Goal: Check status: Check status

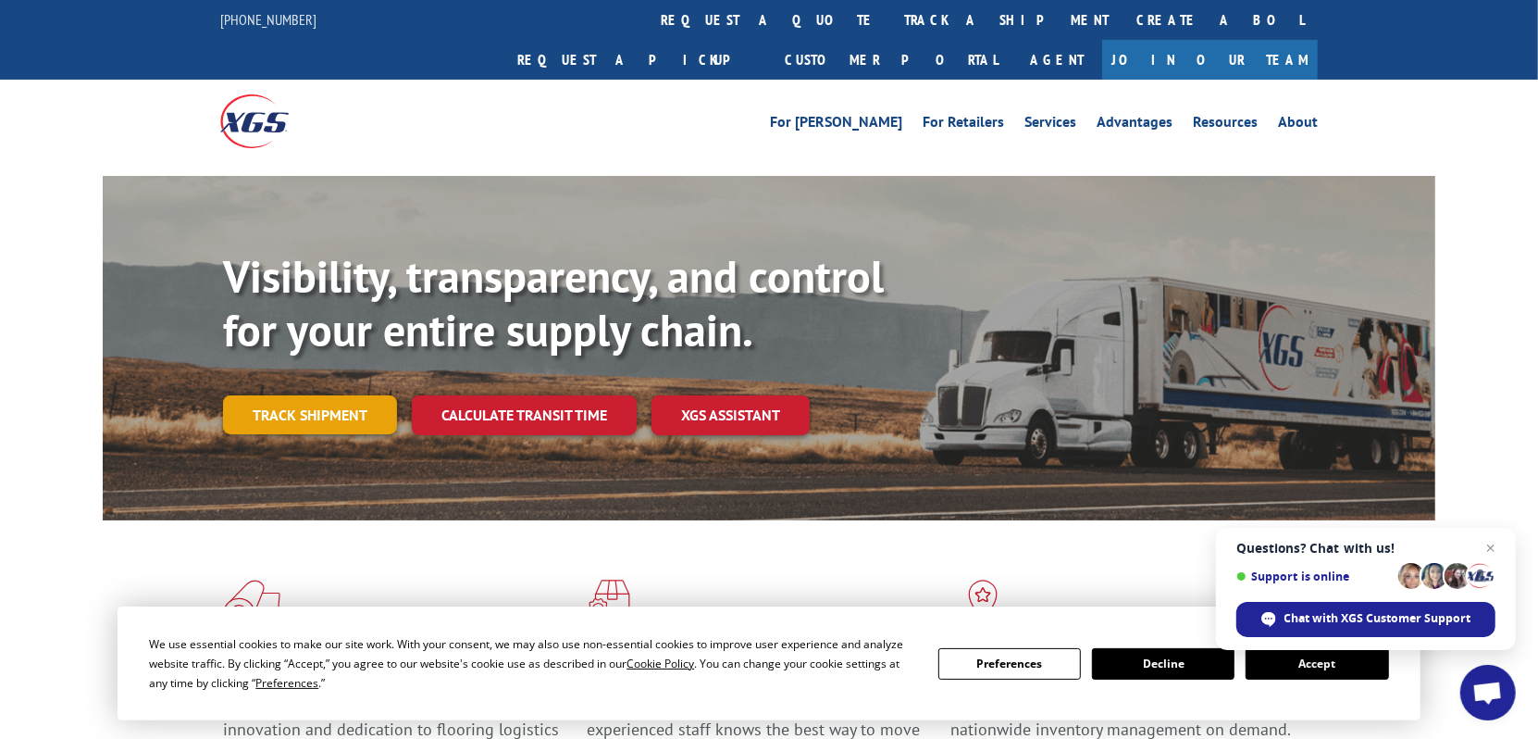
click at [313, 395] on link "Track shipment" at bounding box center [310, 414] width 174 height 39
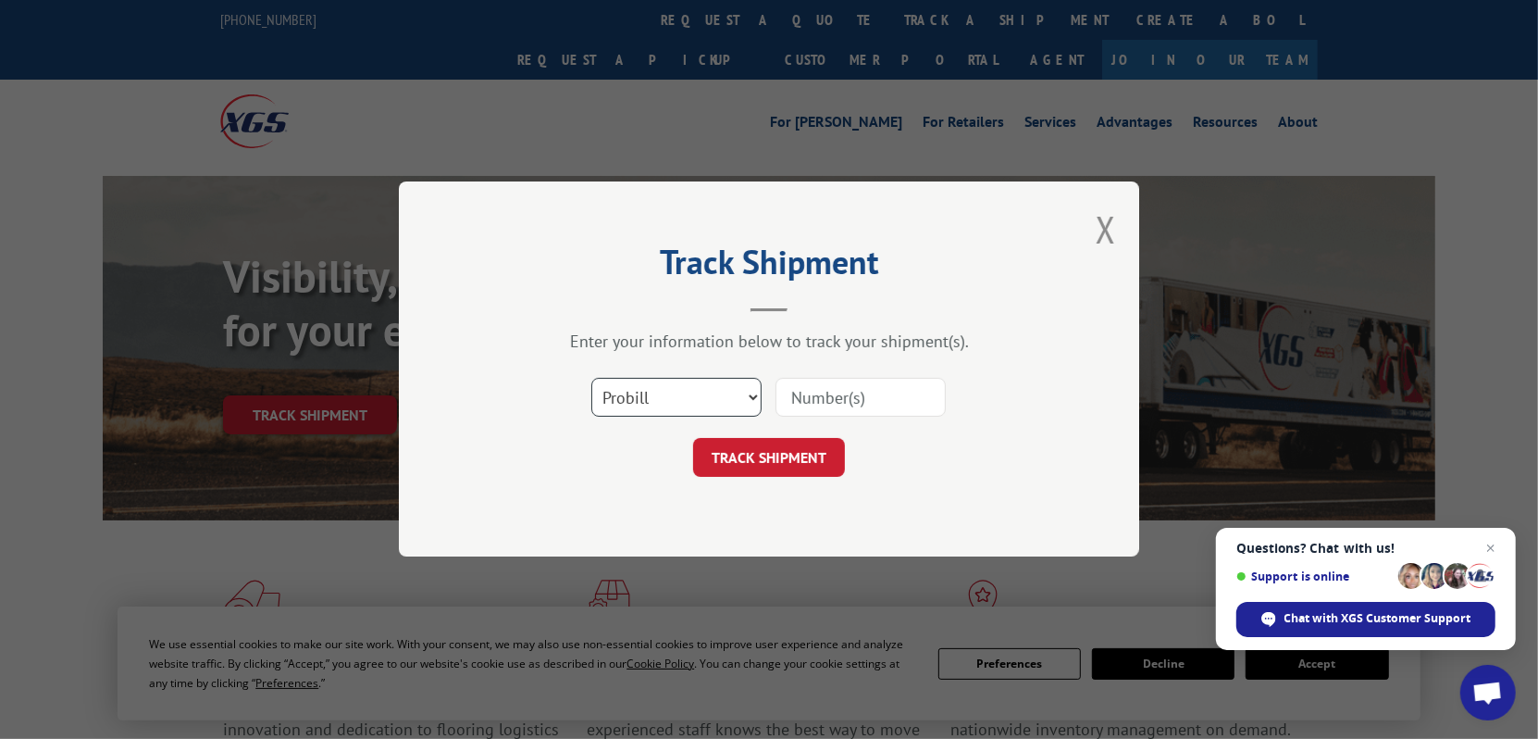
click at [751, 396] on select "Select category... Probill BOL PO" at bounding box center [676, 398] width 170 height 39
select select "bol"
click at [591, 379] on select "Select category... Probill BOL PO" at bounding box center [676, 398] width 170 height 39
click at [812, 396] on input at bounding box center [861, 398] width 170 height 39
drag, startPoint x: 1494, startPoint y: 545, endPoint x: 1465, endPoint y: 528, distance: 33.2
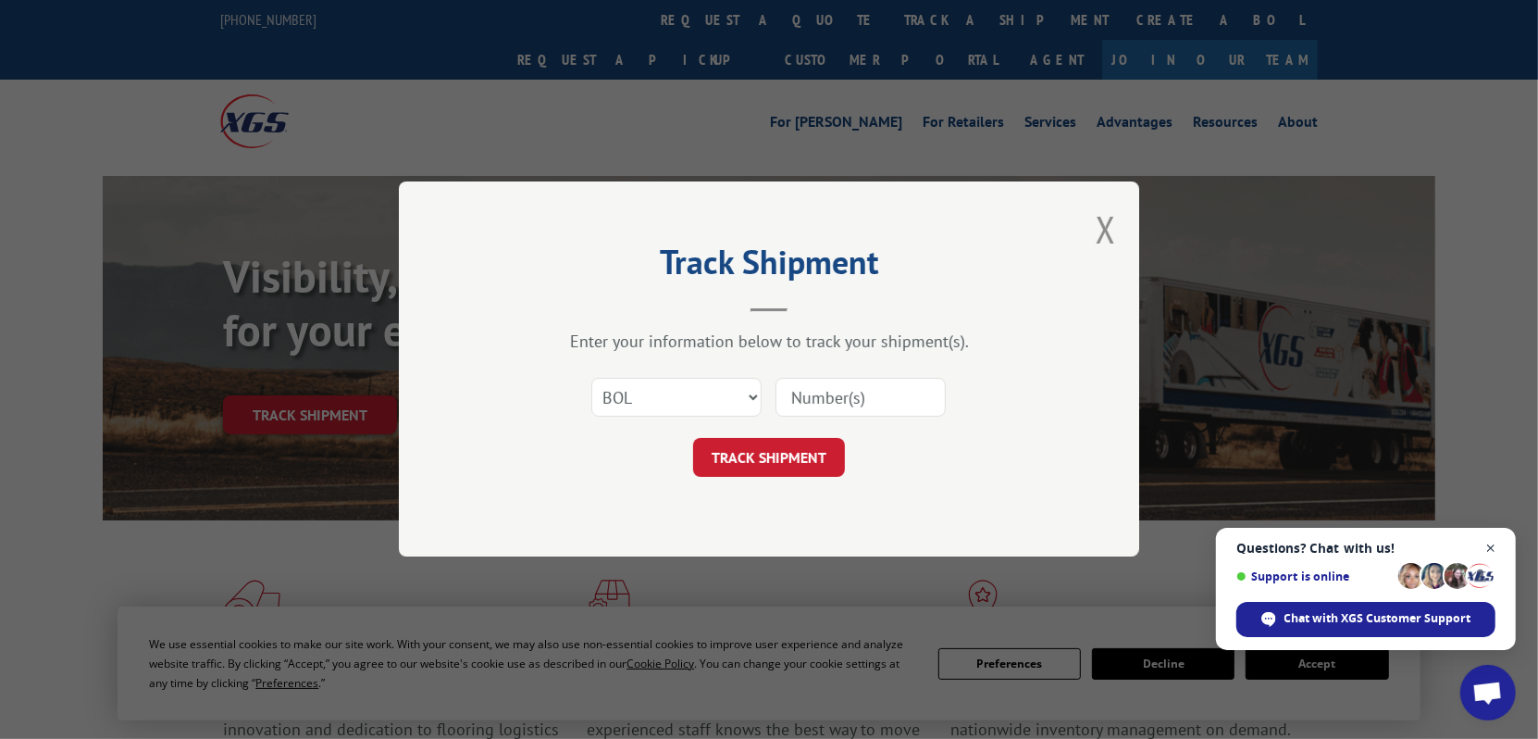
click at [1492, 545] on span "Close chat" at bounding box center [1491, 548] width 23 height 23
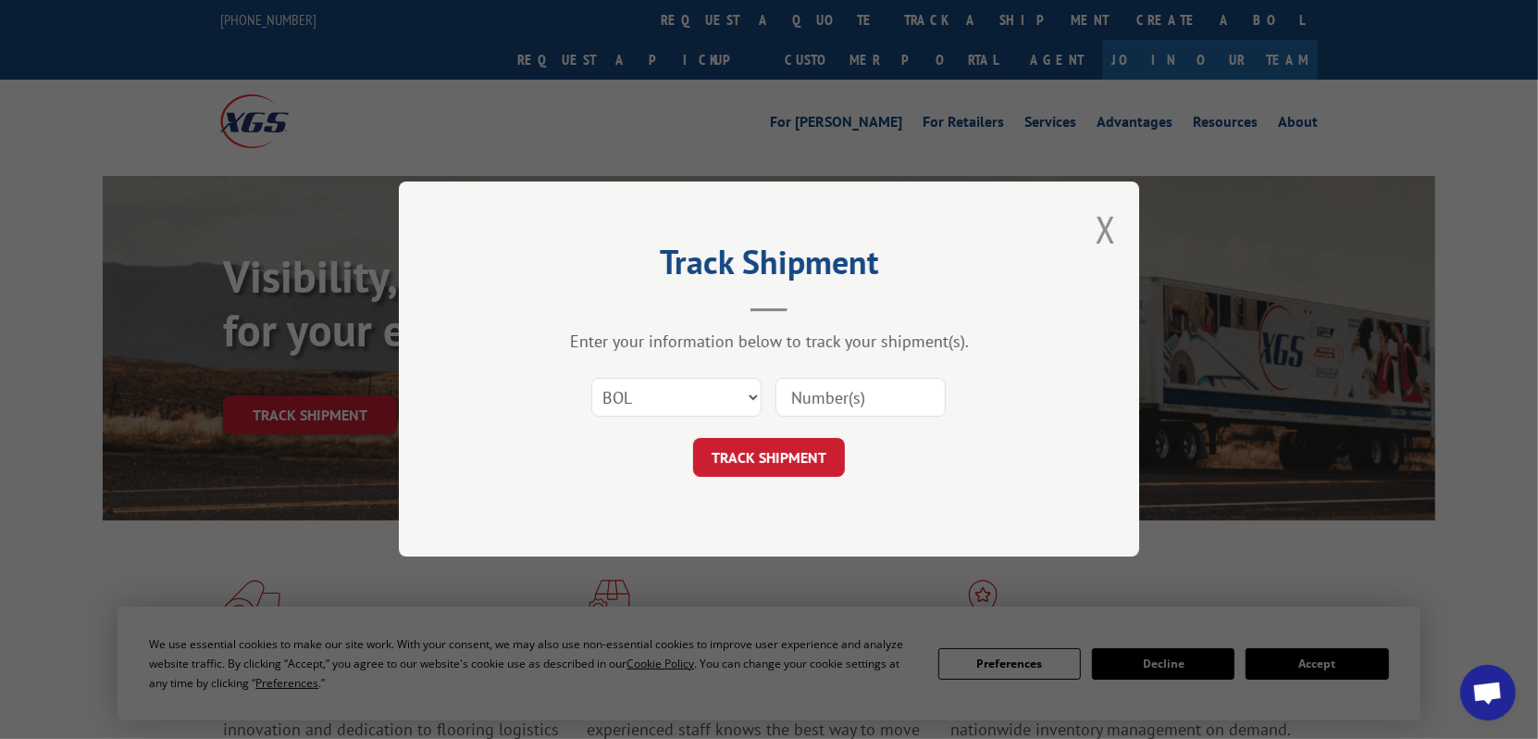
click at [805, 403] on input at bounding box center [861, 398] width 170 height 39
type input "7057617"
click at [768, 459] on button "TRACK SHIPMENT" at bounding box center [769, 458] width 152 height 39
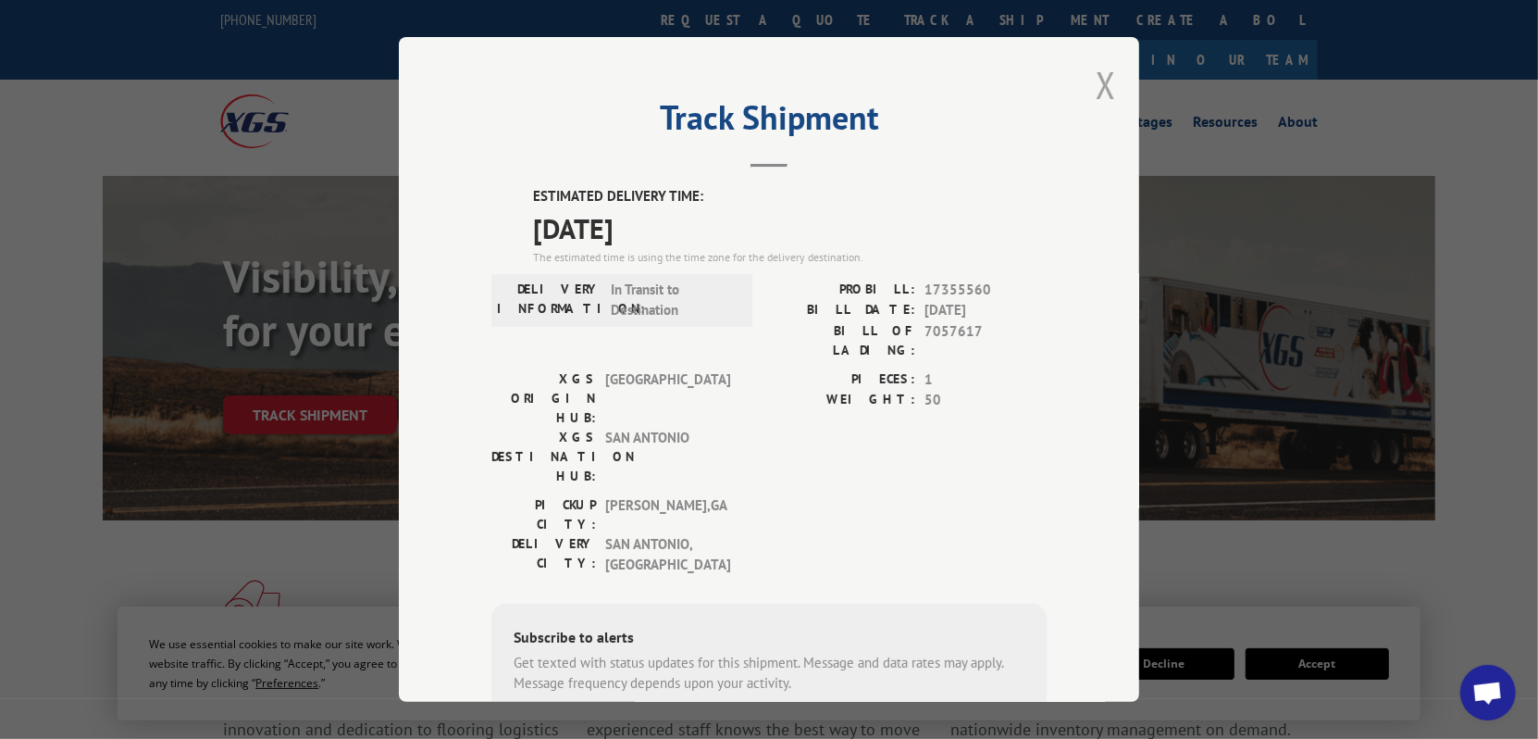
click at [1099, 83] on button "Close modal" at bounding box center [1106, 84] width 20 height 49
